Goal: Task Accomplishment & Management: Use online tool/utility

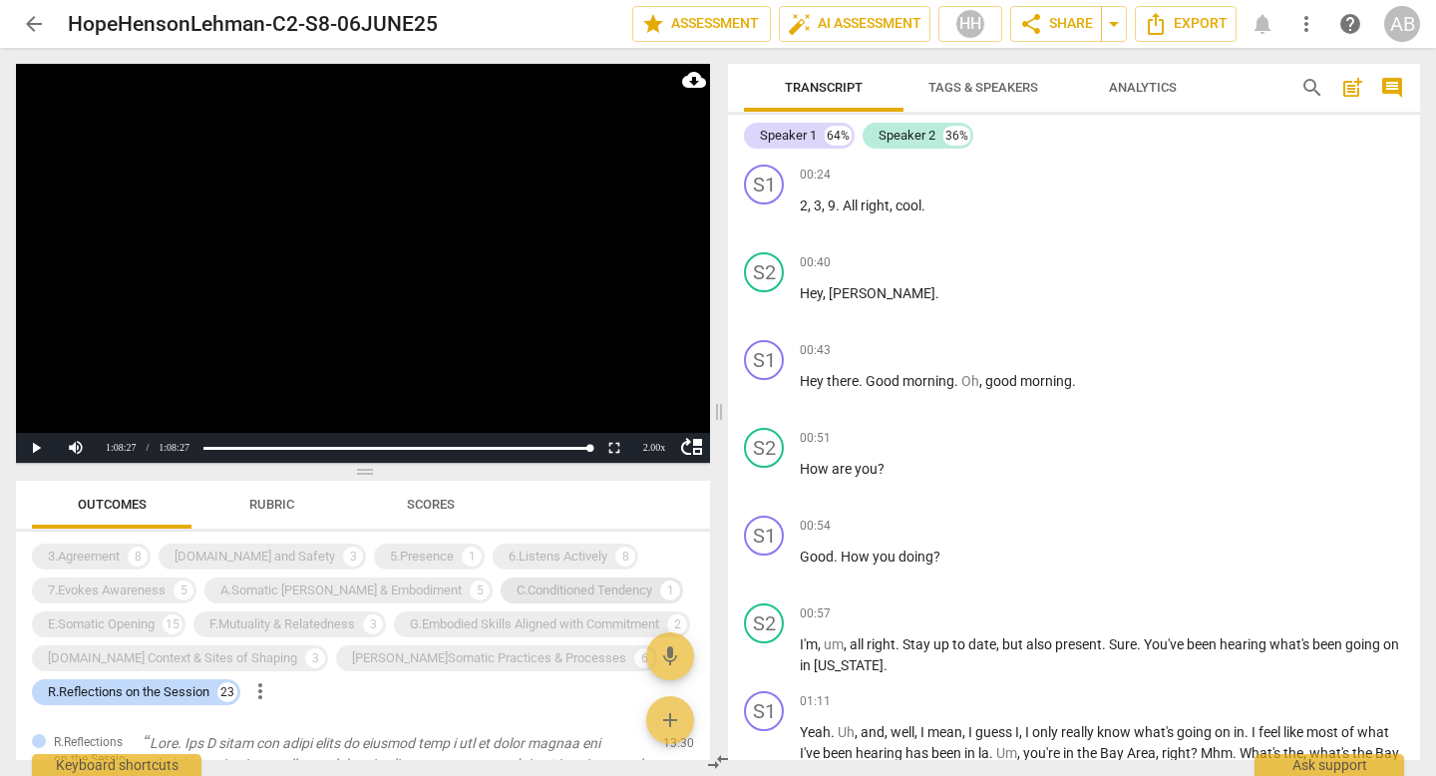
scroll to position [29949, 0]
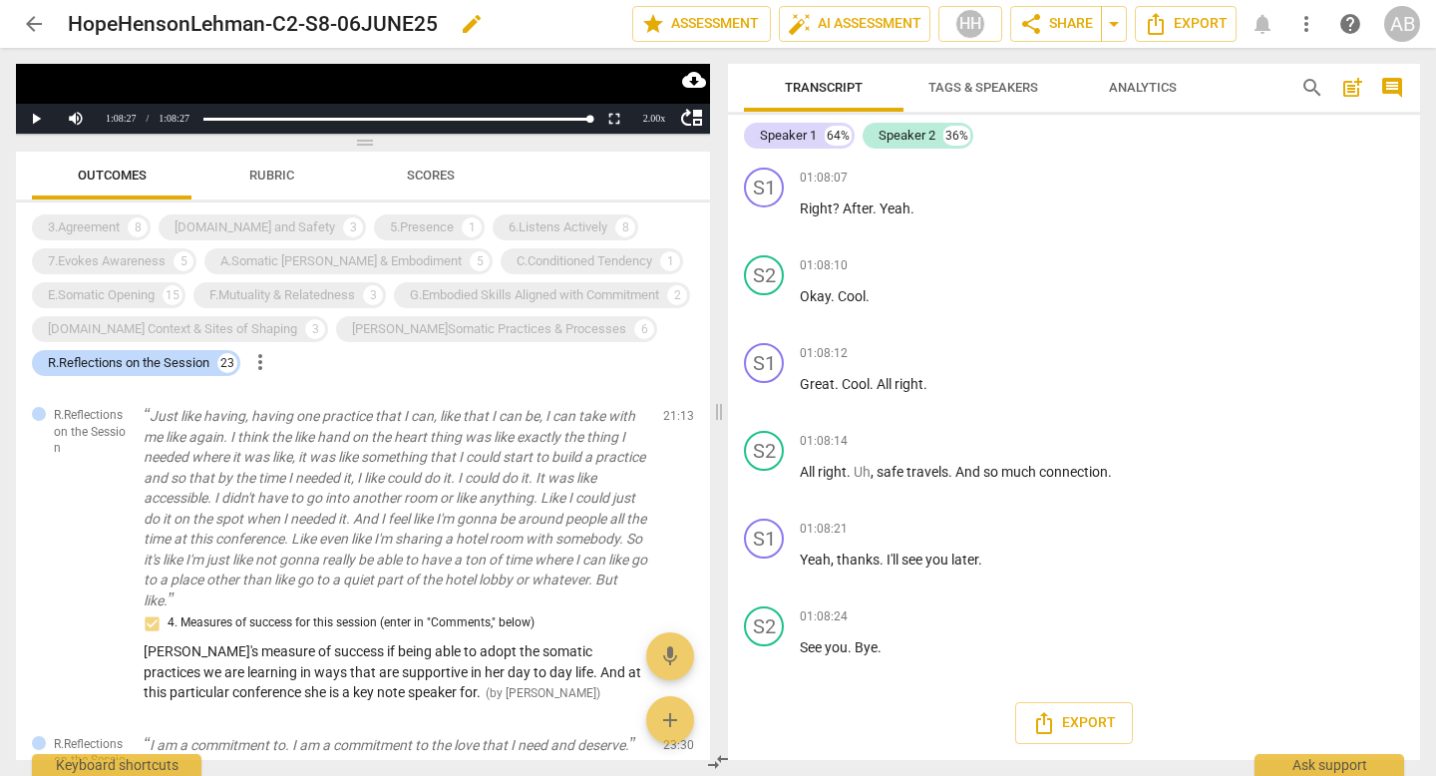
drag, startPoint x: 367, startPoint y: 471, endPoint x: 379, endPoint y: 32, distance: 439.0
click at [379, 32] on div "arrow_back HopeHensonLehman-C2-S8-06JUNE25 edit star Assessment auto_fix_high A…" at bounding box center [718, 388] width 1436 height 776
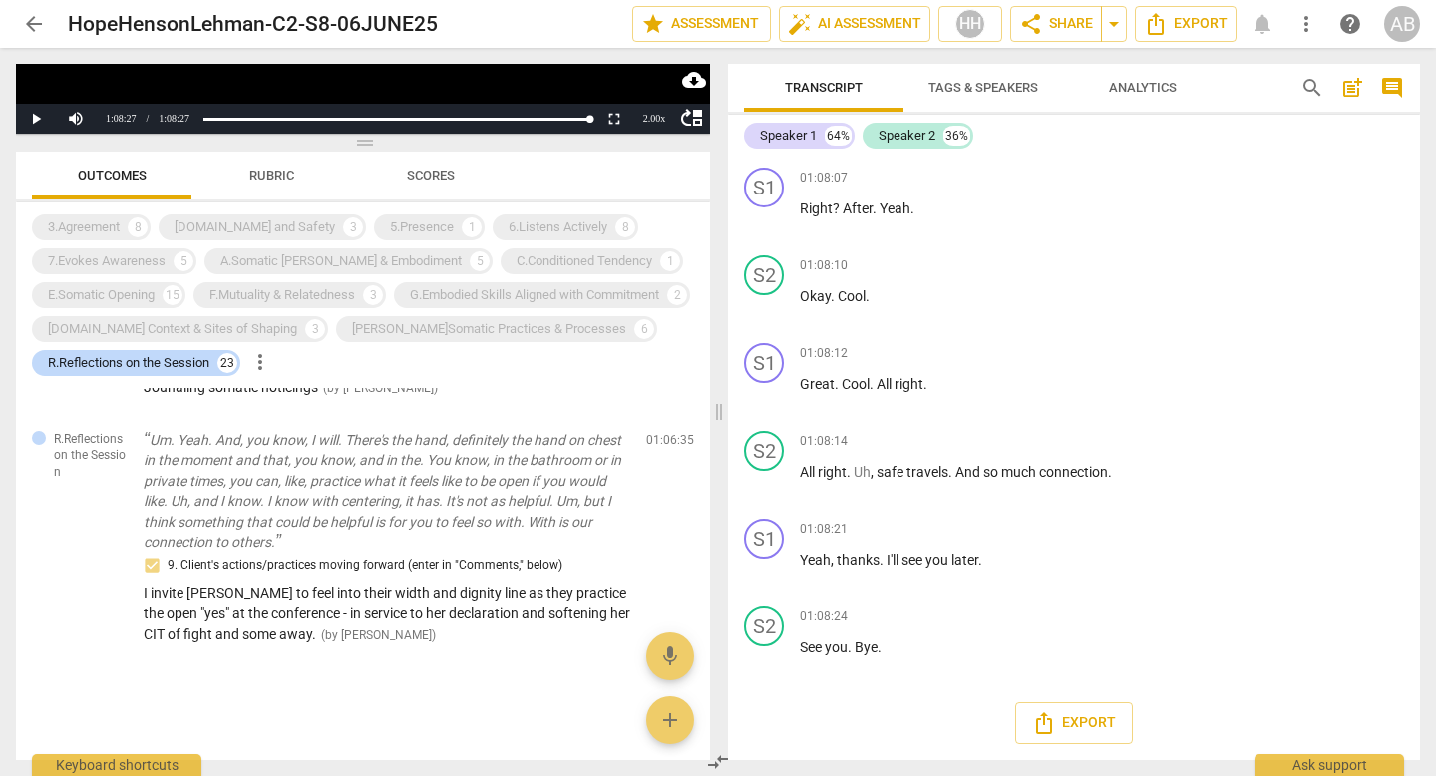
scroll to position [5084, 0]
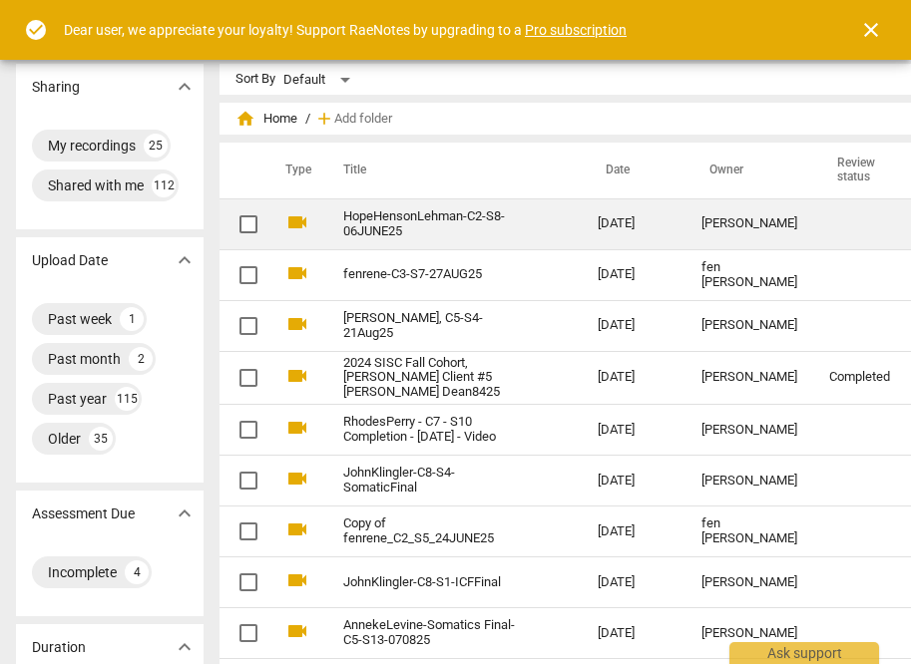
click at [727, 203] on td "[PERSON_NAME]" at bounding box center [749, 223] width 128 height 51
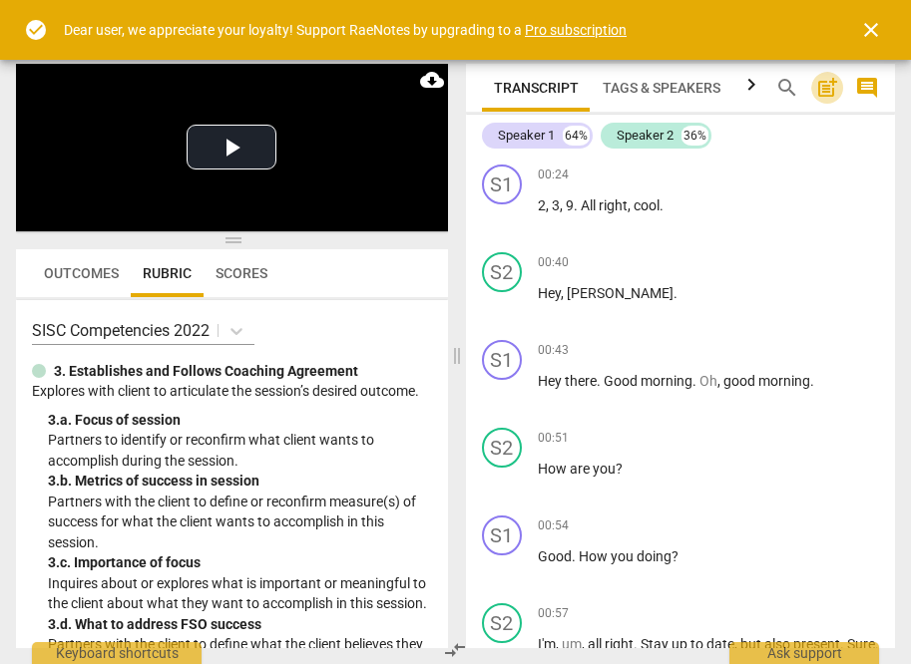
click at [828, 95] on span "post_add" at bounding box center [827, 88] width 24 height 24
